Goal: Check status: Check status

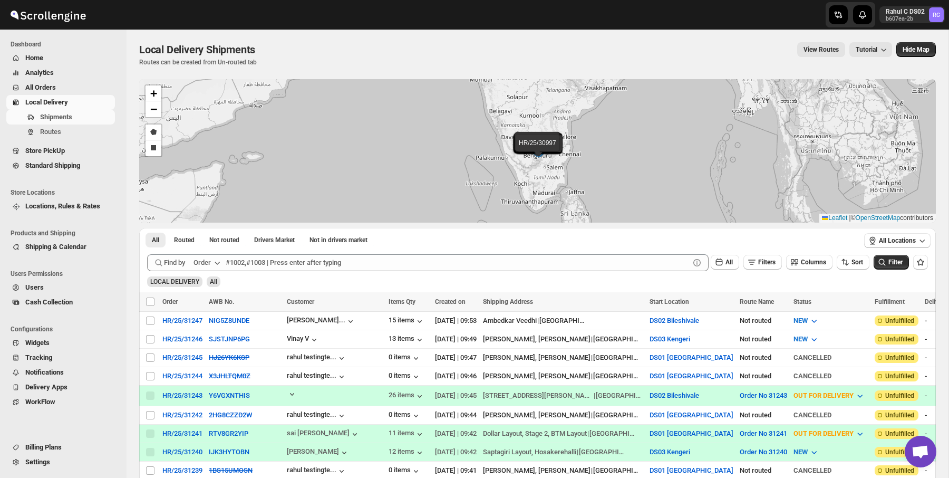
click at [55, 161] on span "Standard Shipping" at bounding box center [52, 165] width 55 height 8
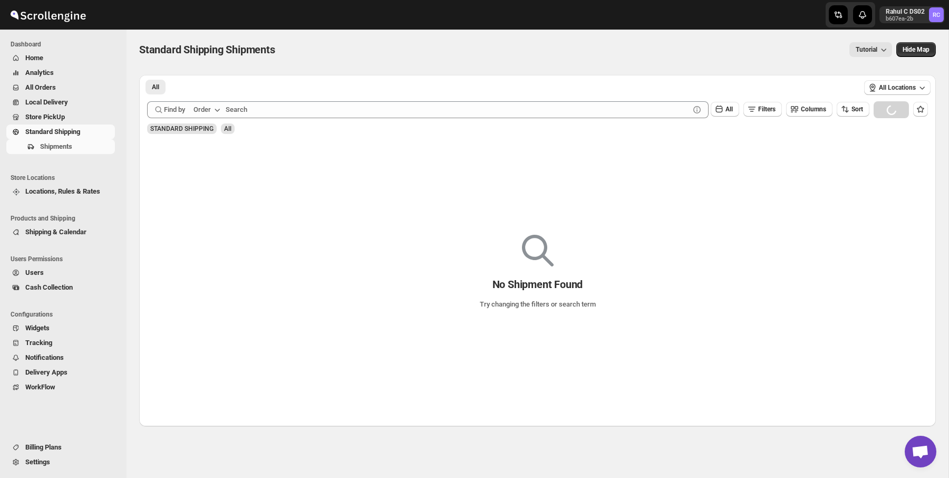
click at [405, 124] on div "STANDARD SHIPPING All" at bounding box center [535, 124] width 785 height 20
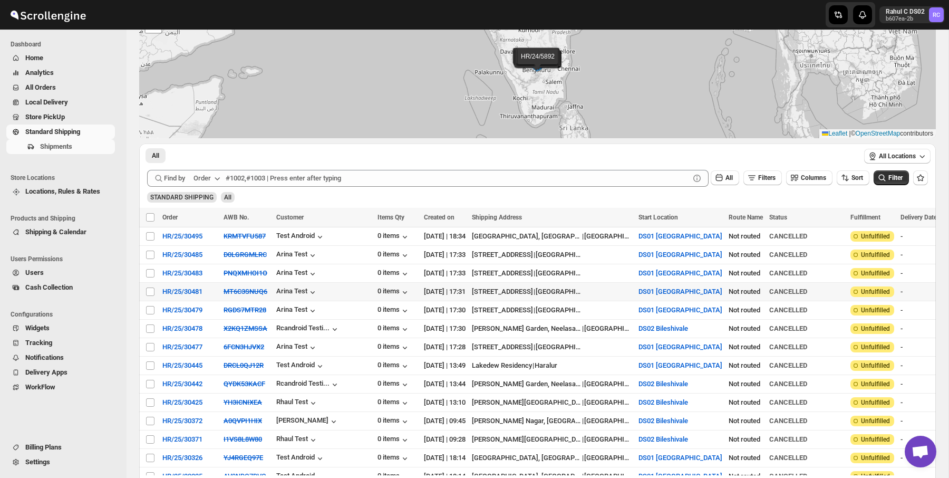
scroll to position [74, 0]
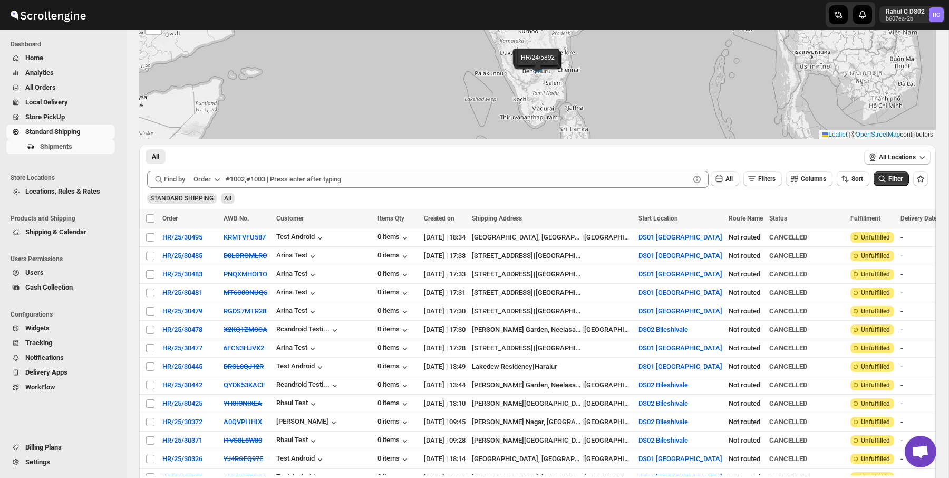
click at [55, 89] on span "All Orders" at bounding box center [40, 87] width 31 height 8
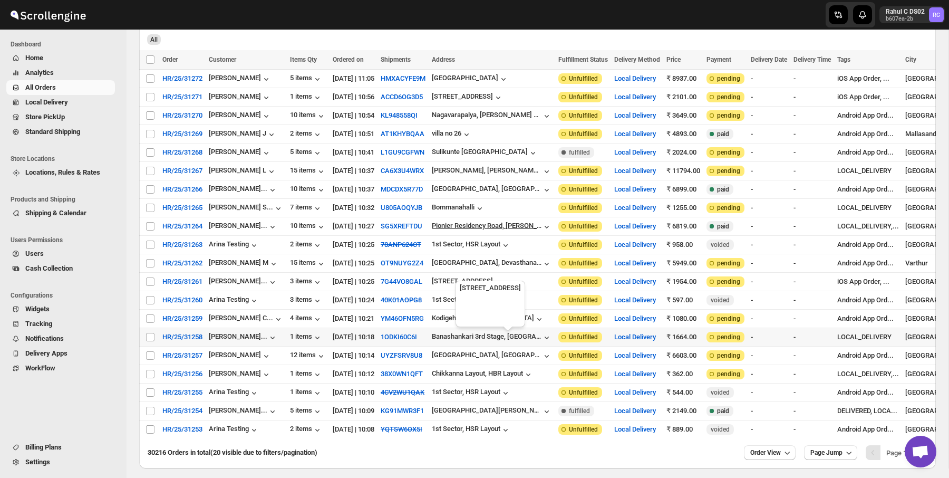
scroll to position [111, 0]
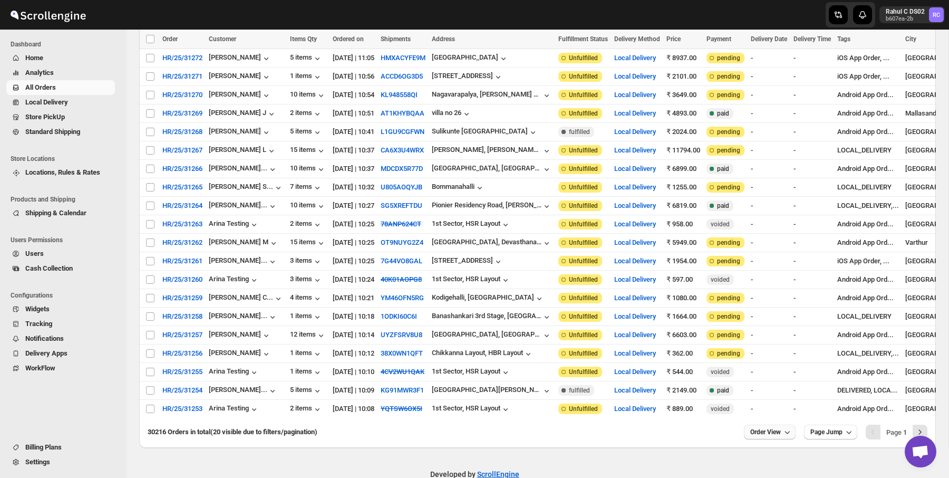
click at [766, 436] on span "Order View" at bounding box center [765, 432] width 31 height 8
click at [764, 367] on div "25 orders" at bounding box center [753, 364] width 28 height 11
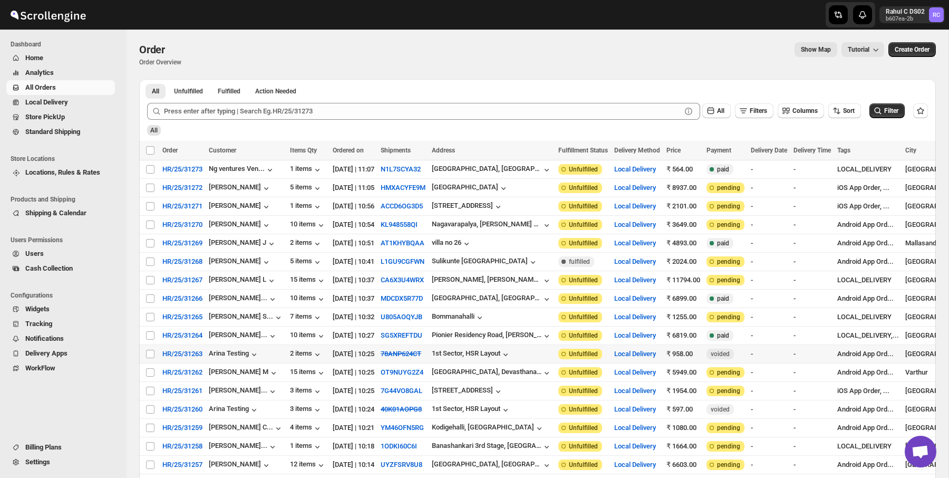
scroll to position [232, 0]
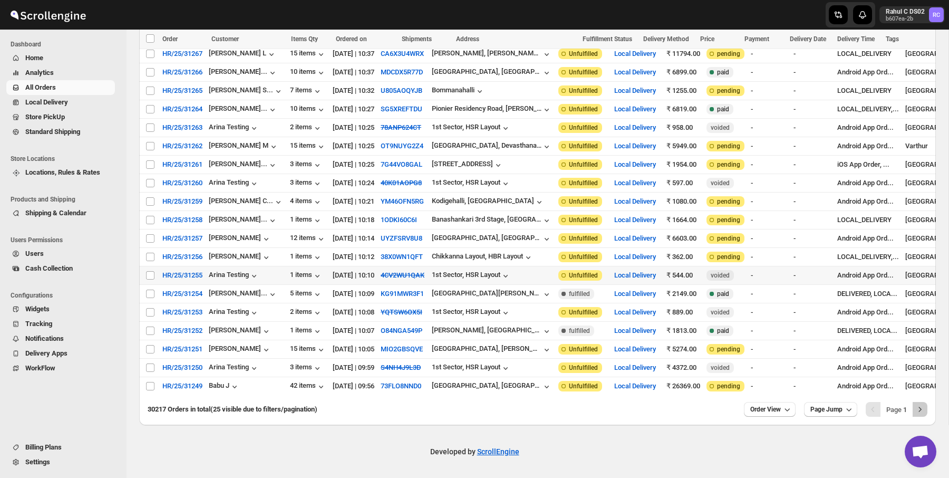
drag, startPoint x: 923, startPoint y: 409, endPoint x: 874, endPoint y: 255, distance: 161.8
click at [874, 255] on div "All Unfulfilled Fulfilled Action Needed Tab Filters All Unfulfilled Fulfilled A…" at bounding box center [537, 139] width 797 height 572
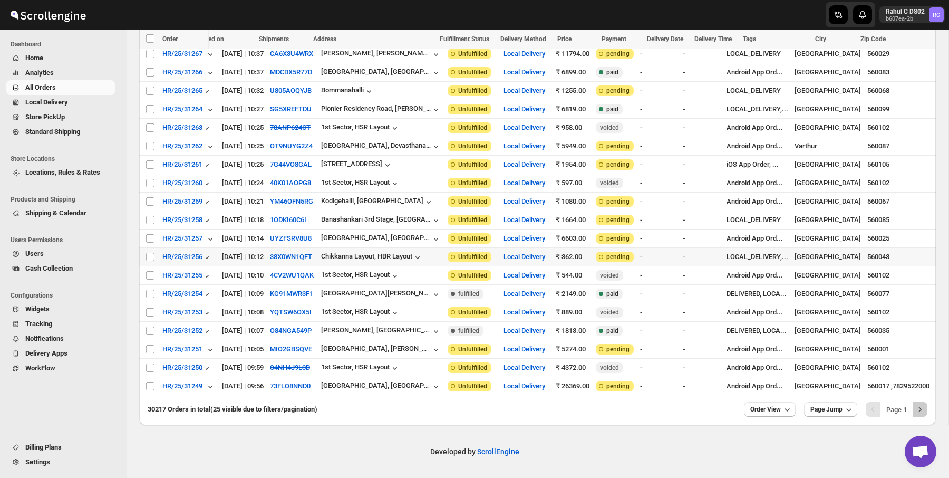
scroll to position [231, 0]
click at [925, 416] on button "Next" at bounding box center [920, 409] width 15 height 15
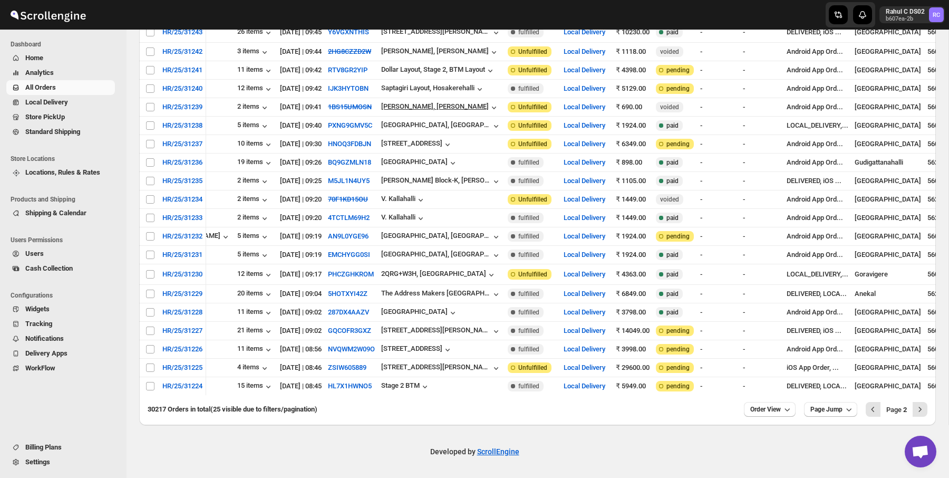
scroll to position [0, 0]
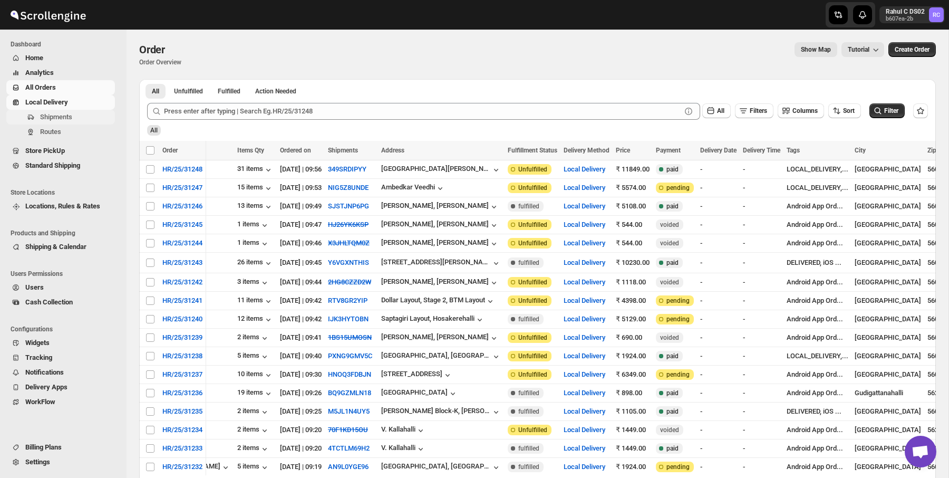
click at [67, 118] on span "Shipments" at bounding box center [56, 117] width 32 height 8
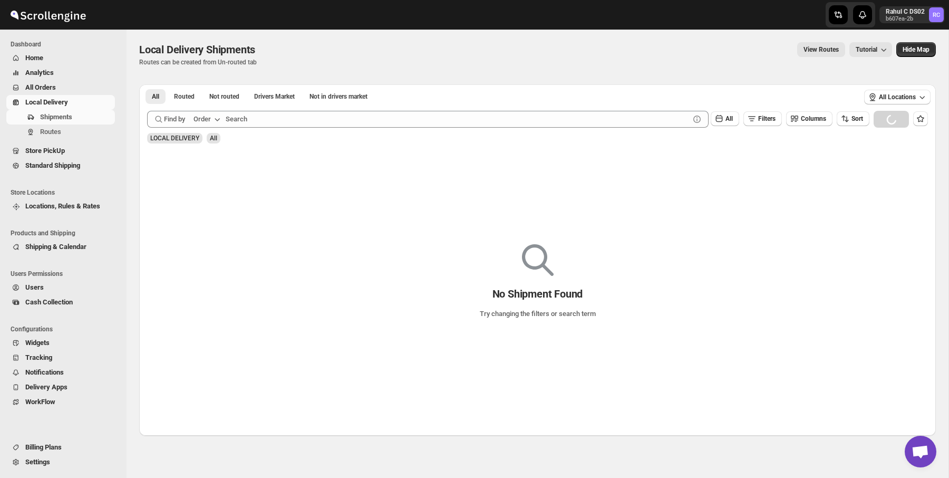
click at [204, 32] on div "Local Delivery Shipments. This page is ready Local Delivery Shipments Routes ca…" at bounding box center [537, 55] width 797 height 50
click at [216, 61] on p "Routes can be created from Un-routed tab" at bounding box center [199, 62] width 120 height 8
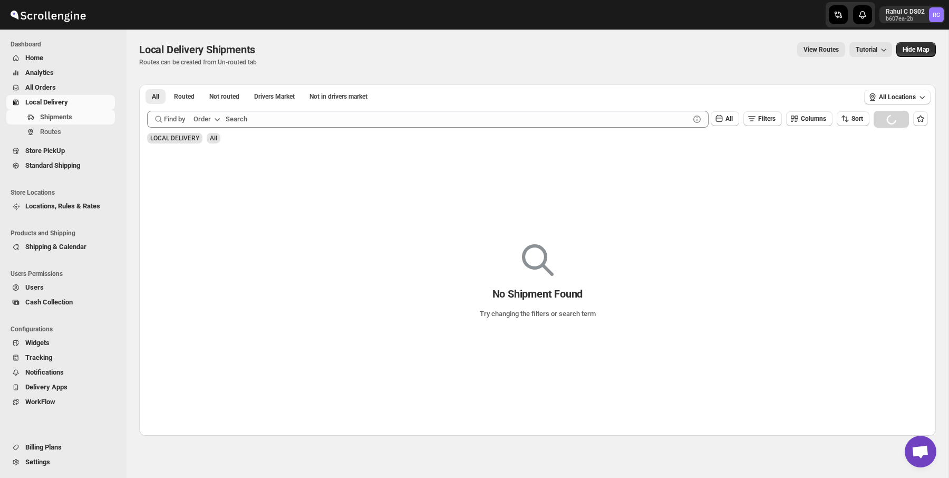
click at [216, 61] on p "Routes can be created from Un-routed tab" at bounding box center [199, 62] width 120 height 8
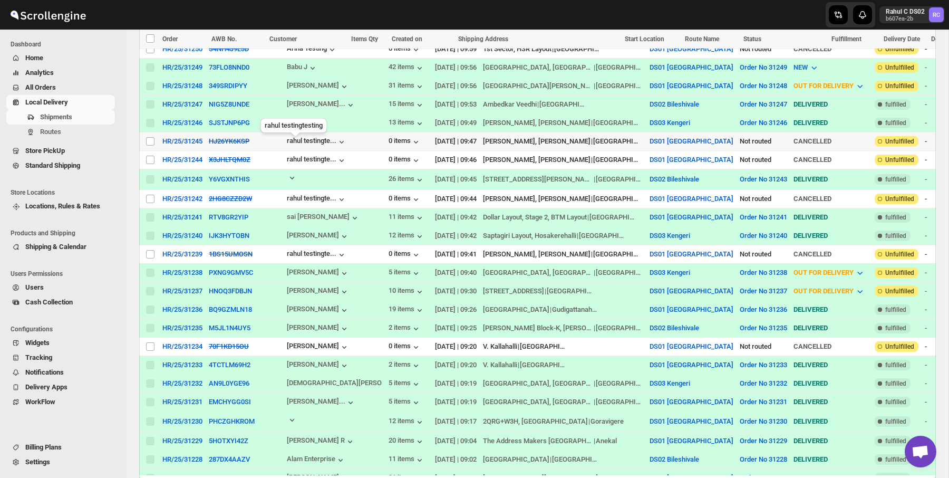
scroll to position [972, 0]
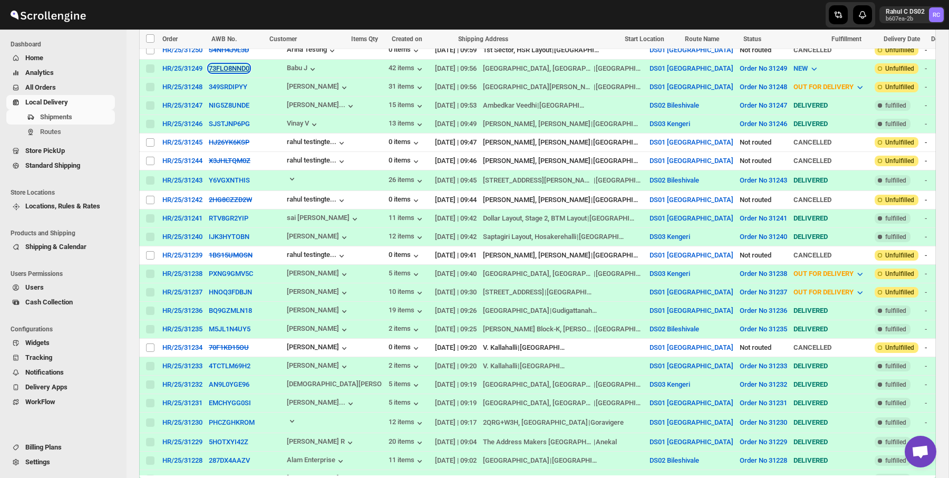
click at [246, 70] on button "73FLO8NND0" at bounding box center [229, 68] width 41 height 8
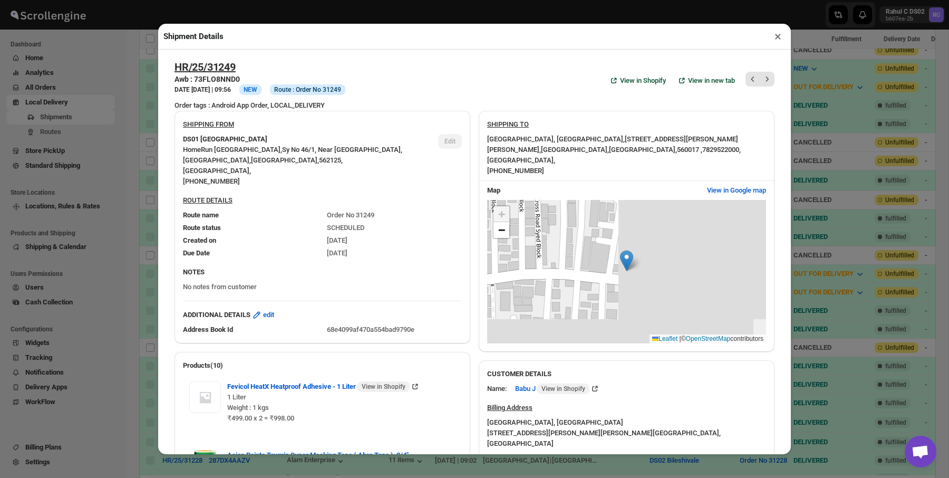
scroll to position [65, 0]
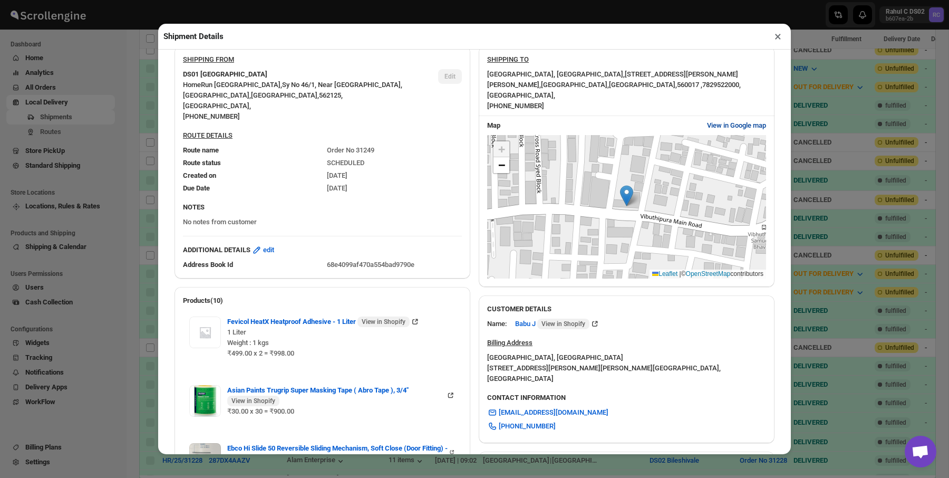
click at [735, 131] on span "View in Google map" at bounding box center [736, 125] width 59 height 11
